Goal: Navigation & Orientation: Go to known website

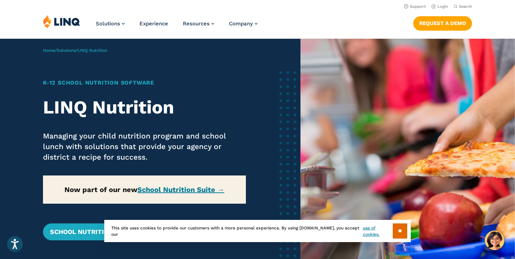
click at [71, 21] on img at bounding box center [61, 21] width 37 height 13
click at [62, 22] on img at bounding box center [61, 21] width 37 height 13
